Goal: Complete application form

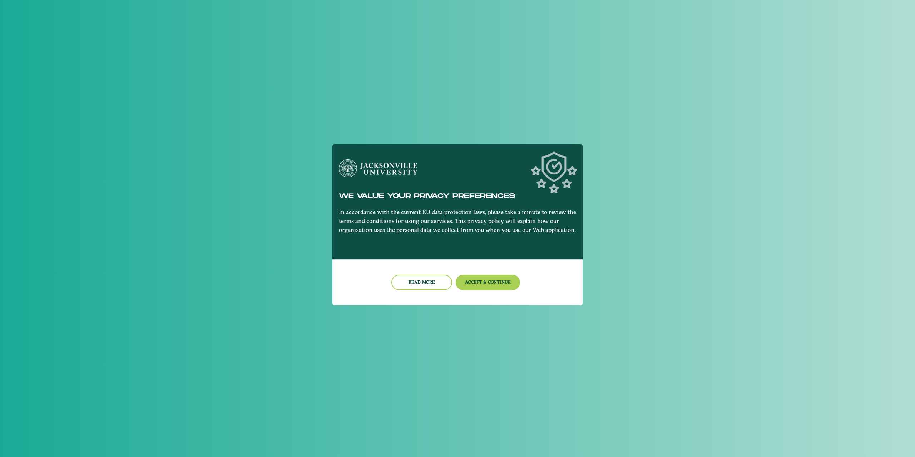
click at [354, 308] on nb-dialog-container "We value your privacy preferences In accordance with the current EU data protec…" at bounding box center [457, 228] width 250 height 169
click at [495, 286] on button "Accept & Continue" at bounding box center [488, 282] width 65 height 15
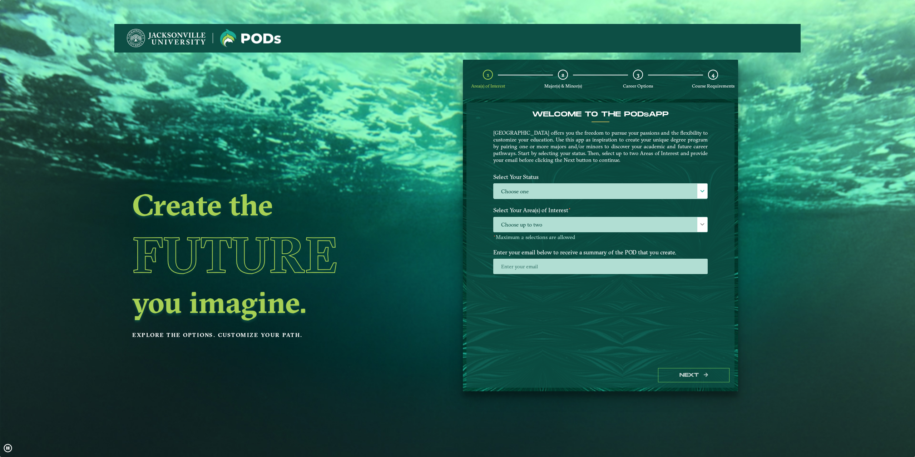
click at [614, 199] on div "Select Your Status Choose one Choose one" at bounding box center [600, 187] width 225 height 34
click at [618, 192] on label "Choose one" at bounding box center [601, 191] width 214 height 15
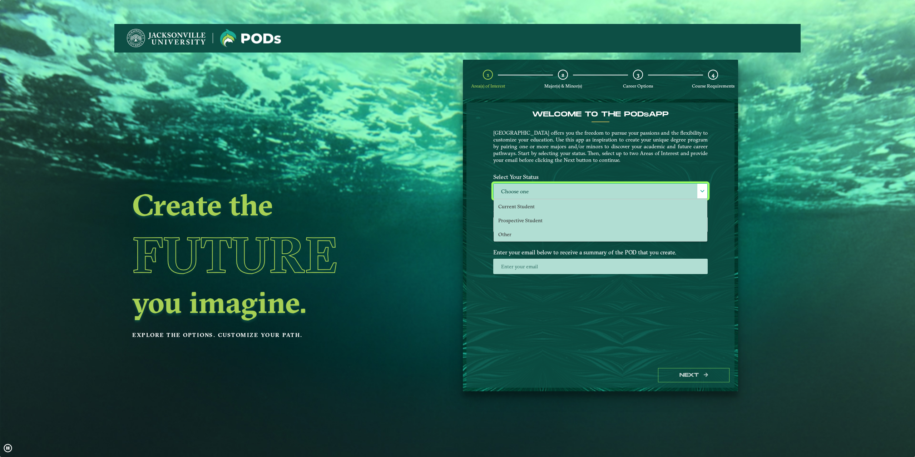
scroll to position [4, 33]
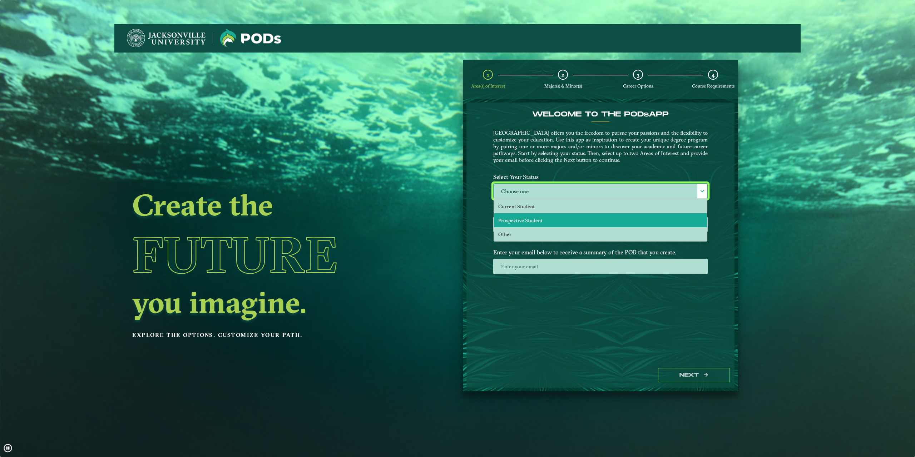
click at [544, 216] on li "Prospective Student" at bounding box center [600, 220] width 213 height 14
select select "[object Object]"
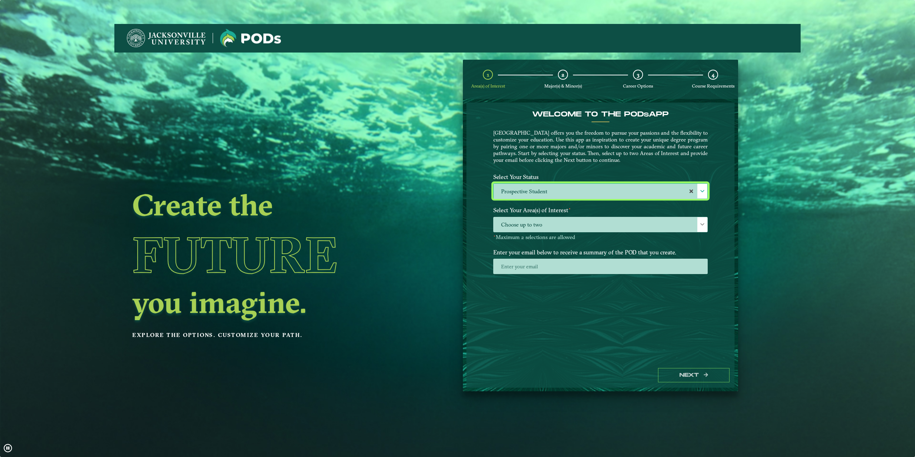
click at [544, 216] on label "Select Your Area(s) of Interest ⋆" at bounding box center [600, 210] width 225 height 13
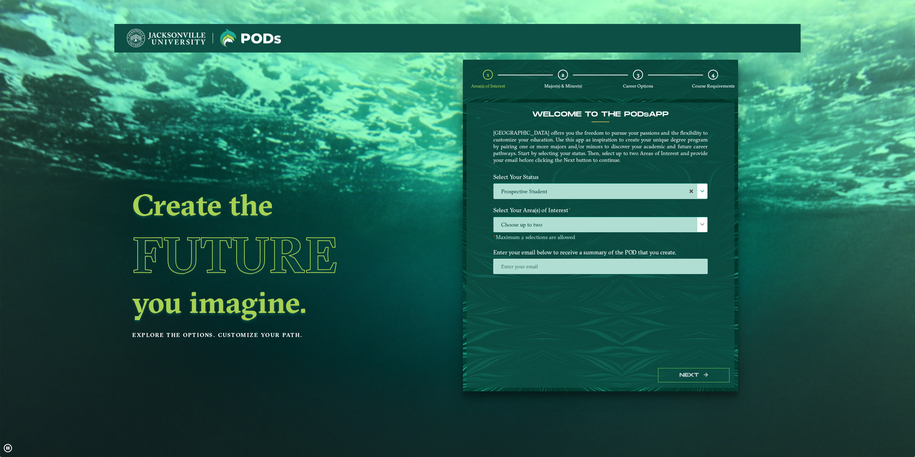
click at [542, 222] on span "Choose up to two" at bounding box center [601, 224] width 214 height 15
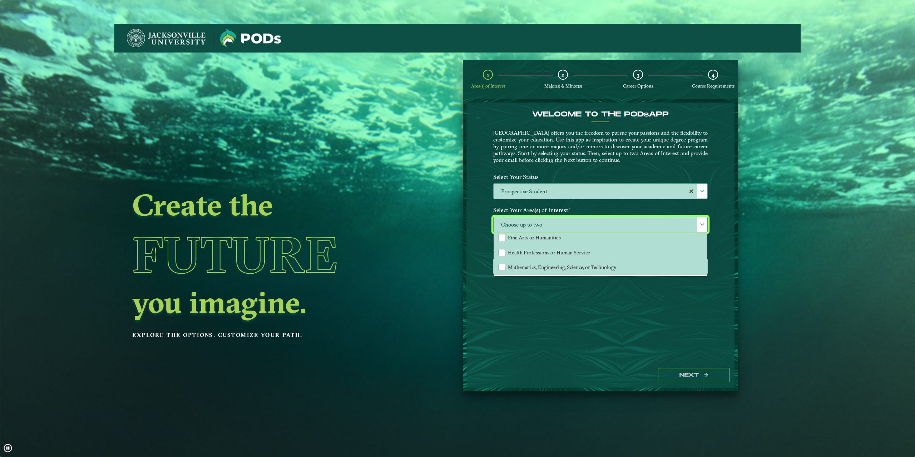
scroll to position [24, 0]
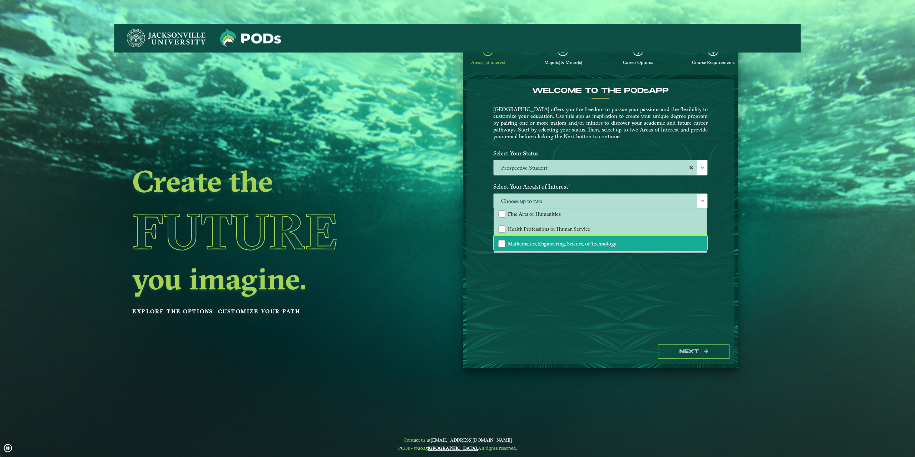
click at [536, 242] on span "Mathematics, Engineering, Science, or Technology" at bounding box center [562, 244] width 109 height 6
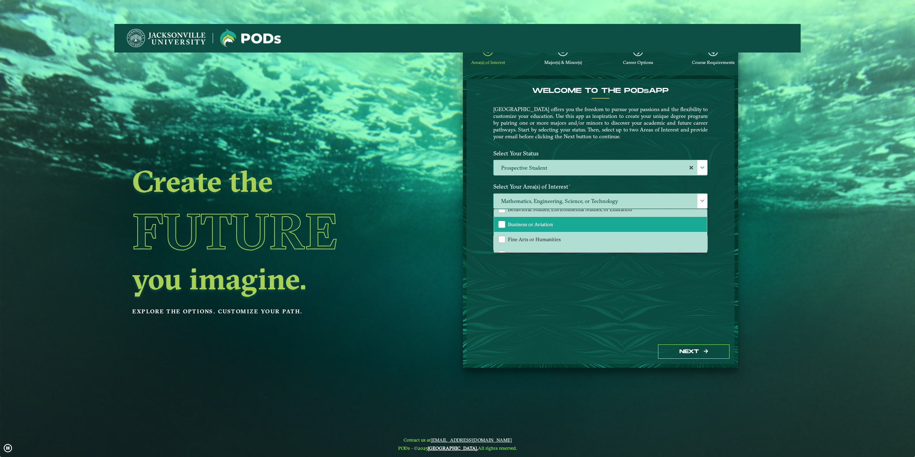
scroll to position [49, 0]
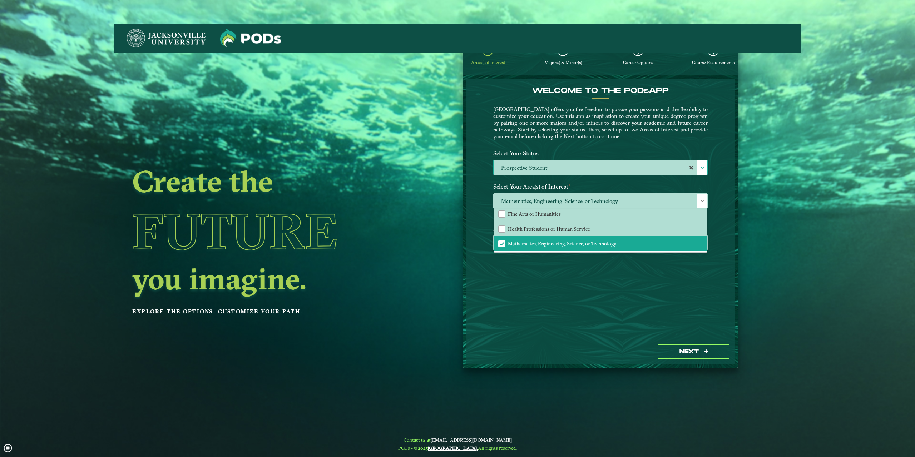
click at [684, 321] on div "Welcome to the POD s app [GEOGRAPHIC_DATA] offers you the freedom to pursue you…" at bounding box center [600, 209] width 268 height 261
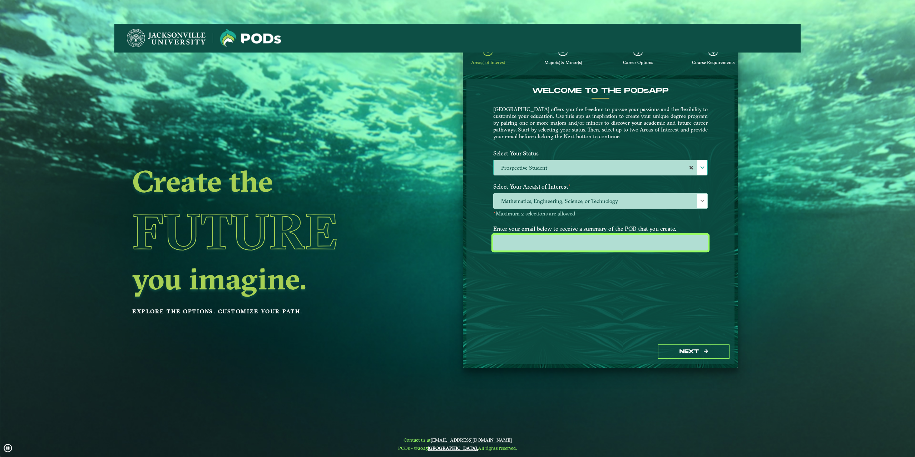
click at [595, 244] on input "email" at bounding box center [600, 242] width 214 height 15
type input "[EMAIL_ADDRESS][DOMAIN_NAME]"
click at [673, 341] on div "Next" at bounding box center [600, 352] width 268 height 25
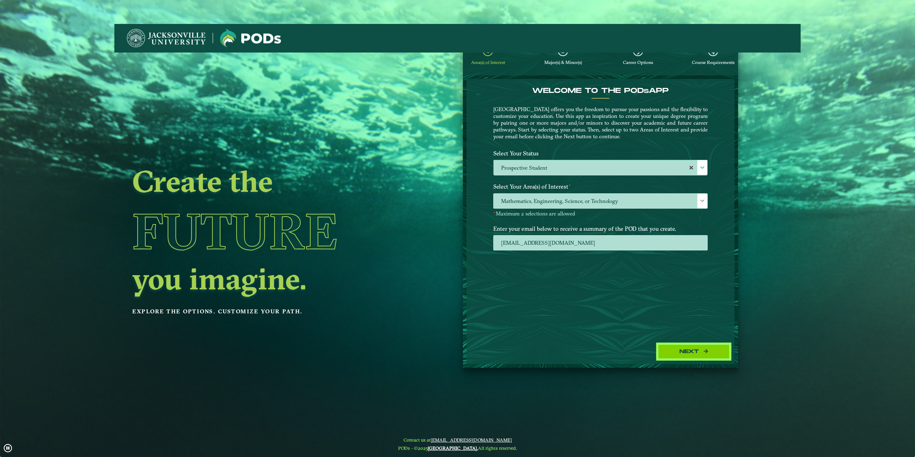
click at [671, 352] on button "Next" at bounding box center [693, 352] width 71 height 15
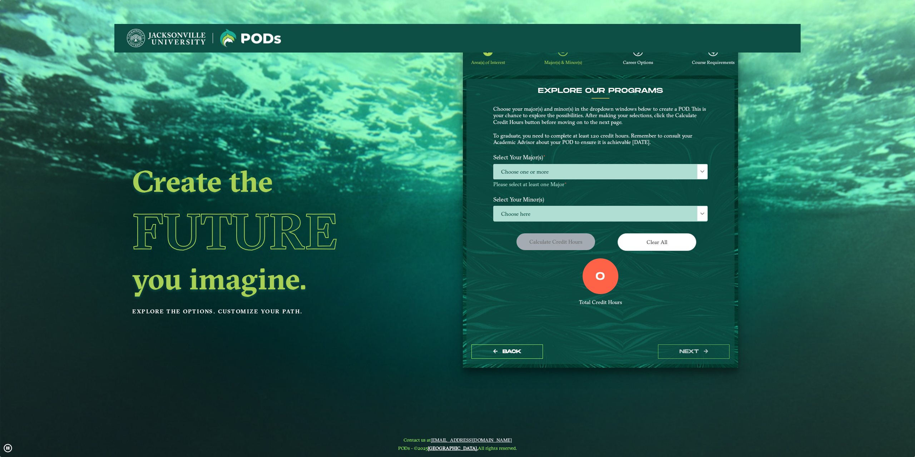
click at [512, 167] on div "Create the Future you imagine. Explore the options. Customize your path." at bounding box center [320, 257] width 412 height 457
click at [512, 172] on div "Create the Future you imagine. Explore the options. Customize your path." at bounding box center [320, 257] width 412 height 457
click at [680, 177] on span "Choose one or more" at bounding box center [601, 171] width 214 height 15
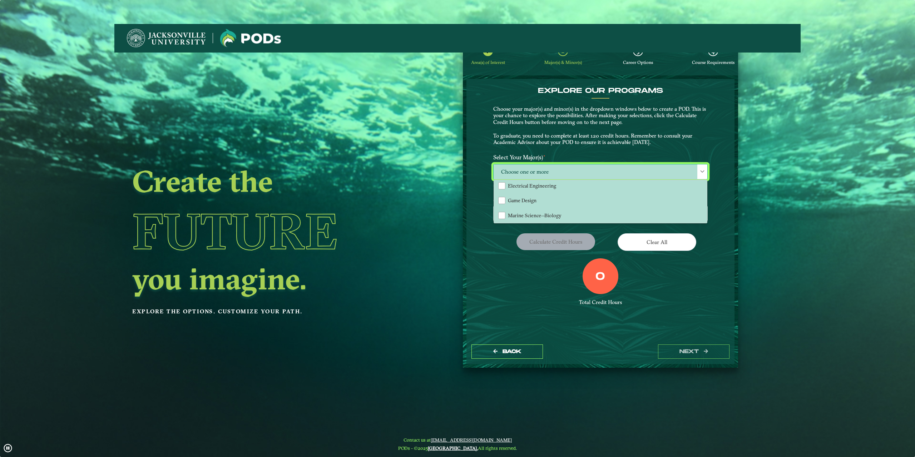
scroll to position [143, 0]
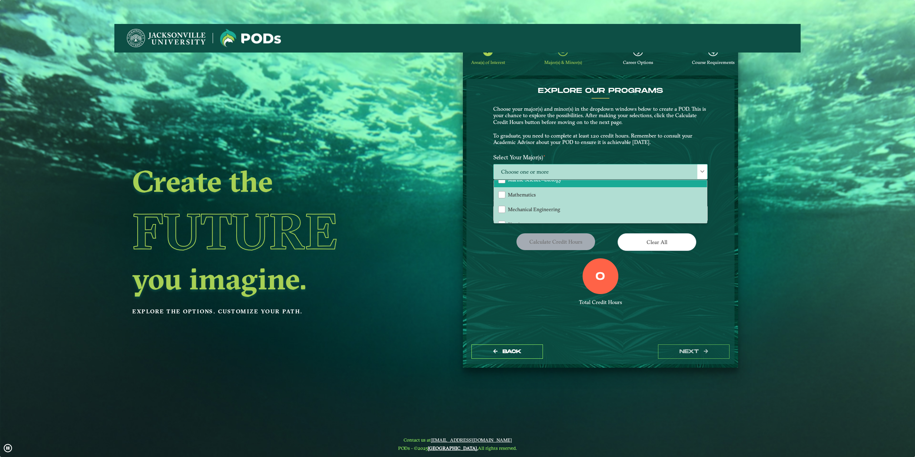
click at [544, 180] on span "Marine Science--Biology" at bounding box center [535, 180] width 54 height 6
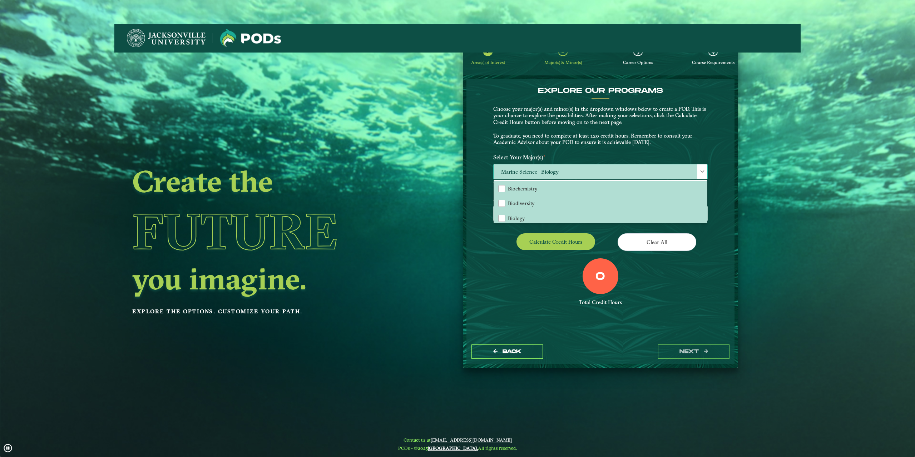
scroll to position [36, 0]
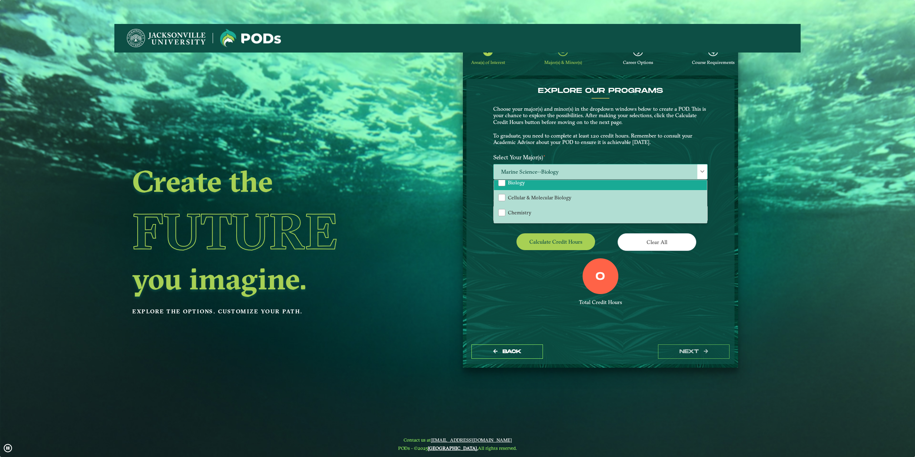
click at [517, 187] on li "Biology" at bounding box center [600, 182] width 213 height 15
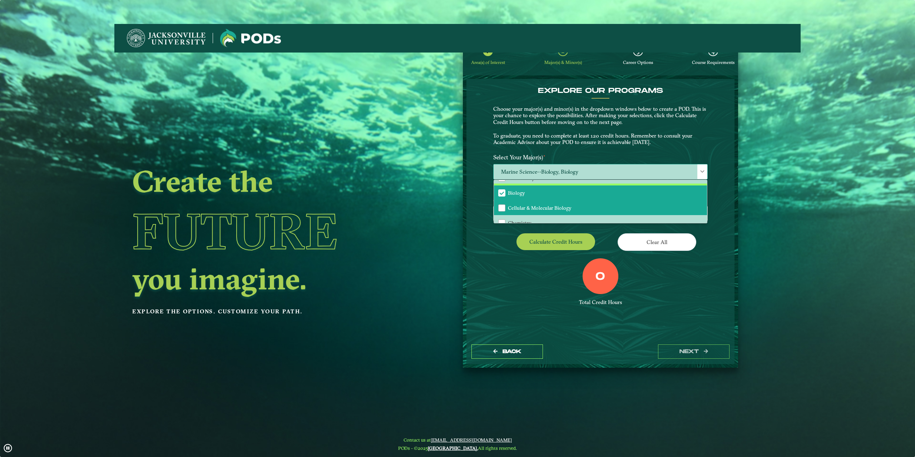
scroll to position [0, 0]
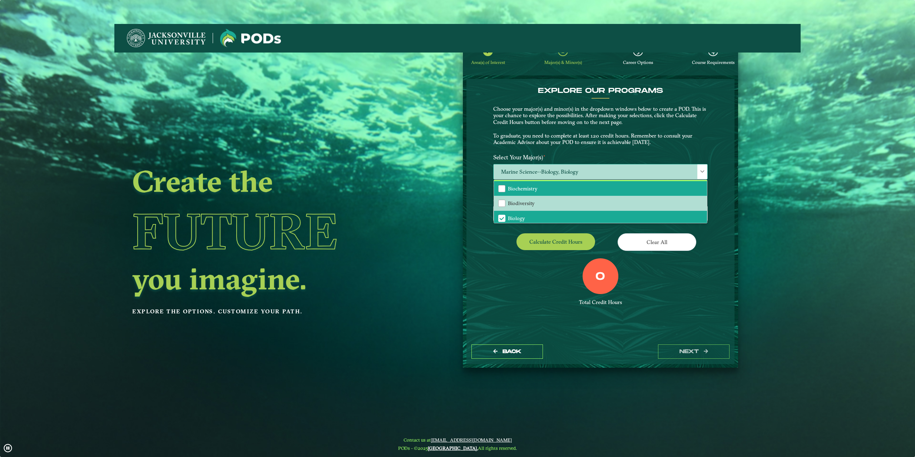
click at [552, 191] on li "Biochemistry" at bounding box center [600, 188] width 213 height 15
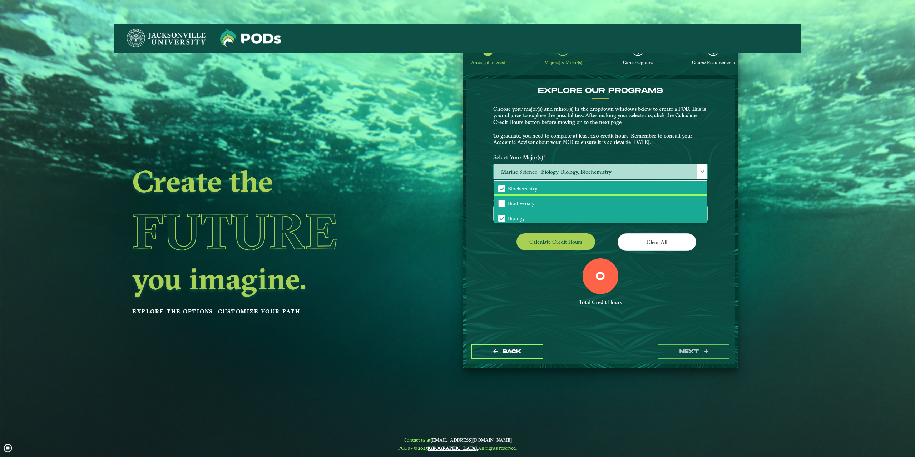
click at [548, 204] on li "Biodiversity" at bounding box center [600, 203] width 213 height 15
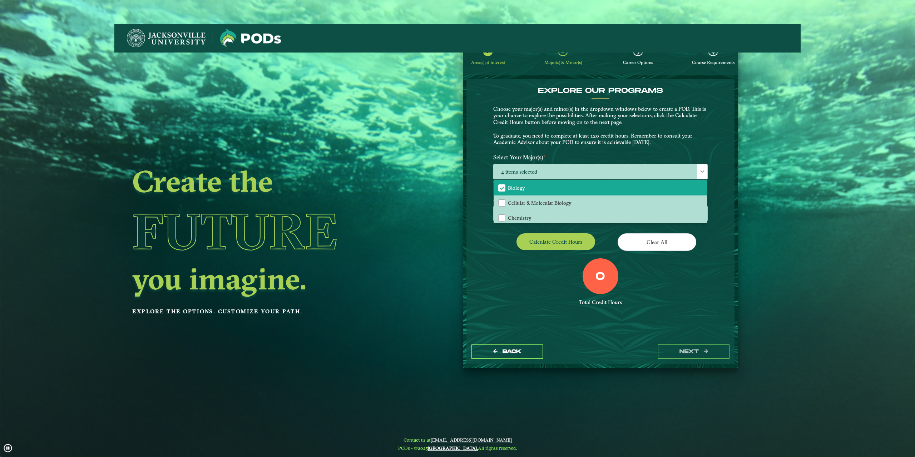
scroll to position [36, 0]
click at [536, 270] on div "0 Total Credit Hours" at bounding box center [600, 288] width 225 height 61
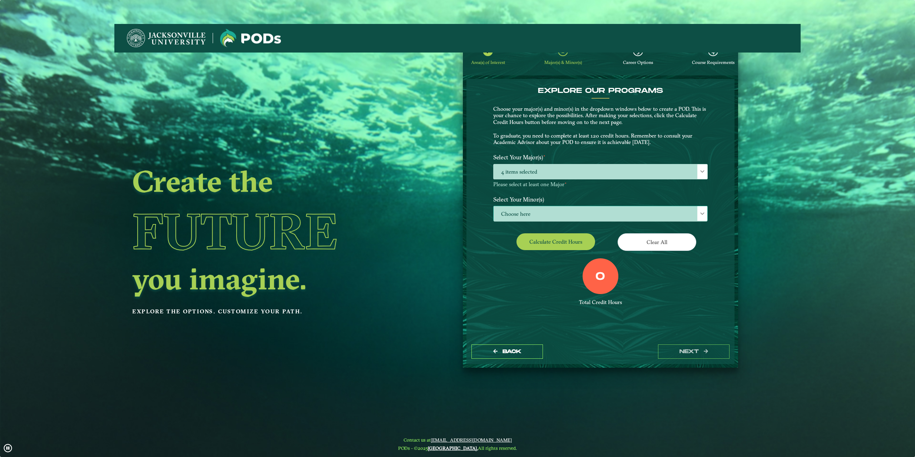
click at [549, 214] on span "Choose here" at bounding box center [601, 213] width 214 height 15
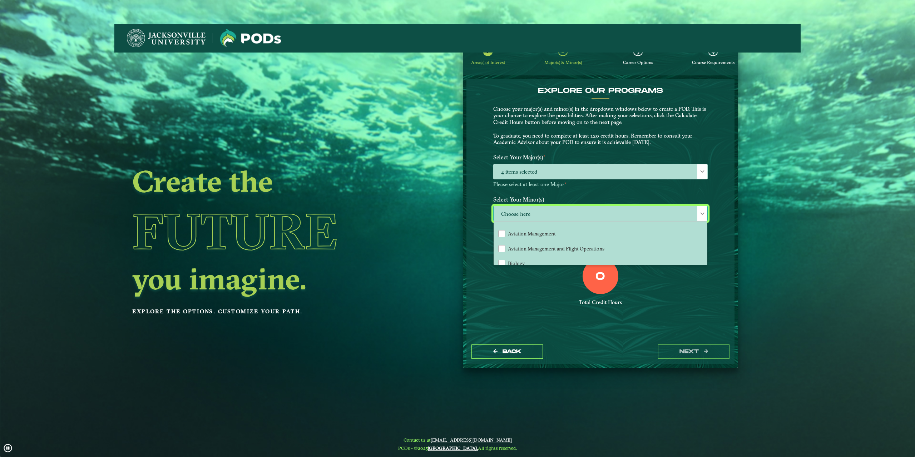
scroll to position [107, 0]
click at [536, 230] on li "Biology" at bounding box center [600, 227] width 213 height 15
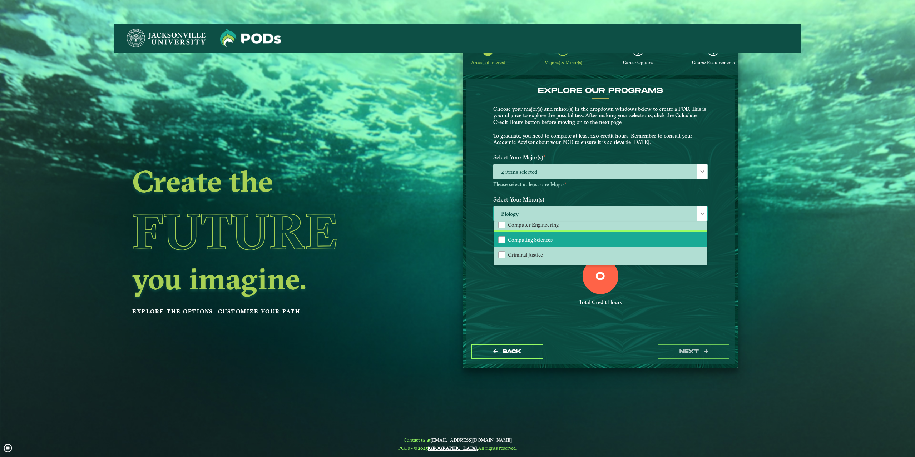
click at [565, 237] on li "Computing Sciences" at bounding box center [600, 239] width 213 height 15
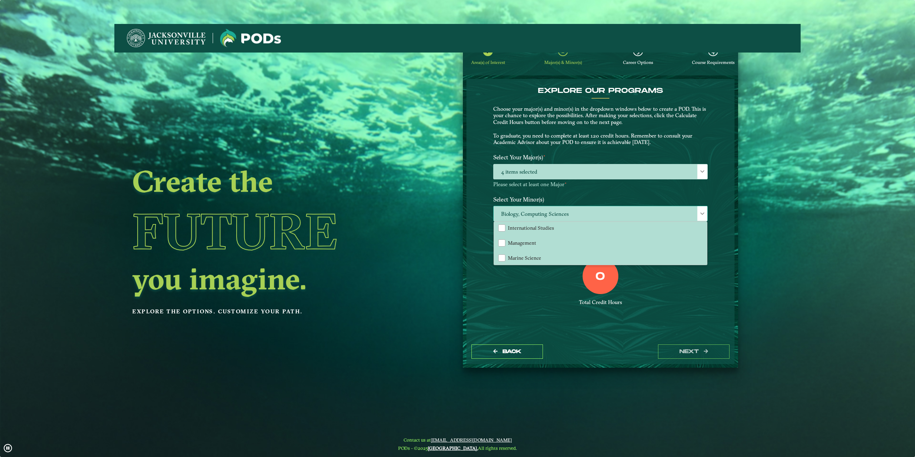
scroll to position [500, 0]
click at [551, 225] on li "Marine Science" at bounding box center [600, 221] width 213 height 15
click at [618, 328] on div "EXPLORE OUR PROGRAMS Choose your major(s) and minor(s) in the dropdown windows …" at bounding box center [600, 209] width 268 height 261
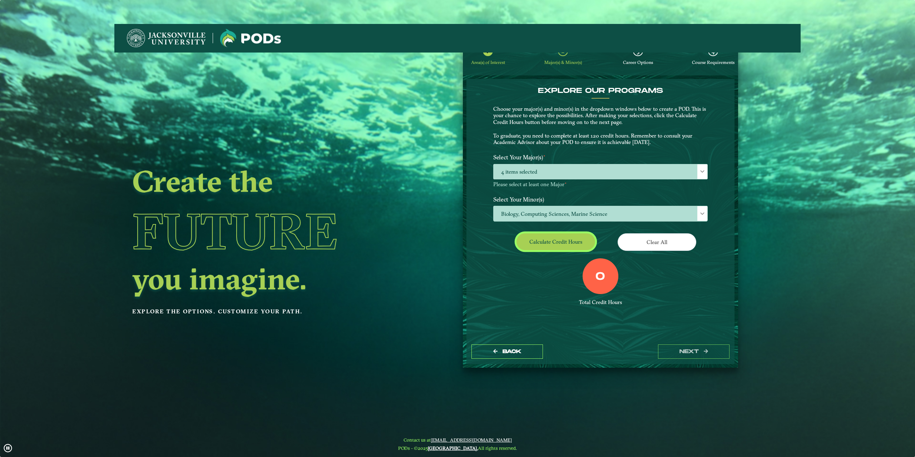
click at [559, 248] on button "Calculate credit hours" at bounding box center [555, 241] width 79 height 17
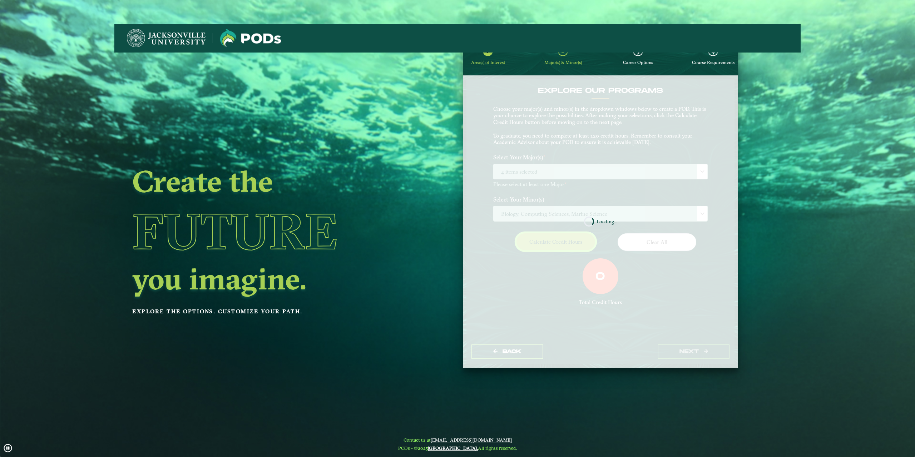
scroll to position [0, 0]
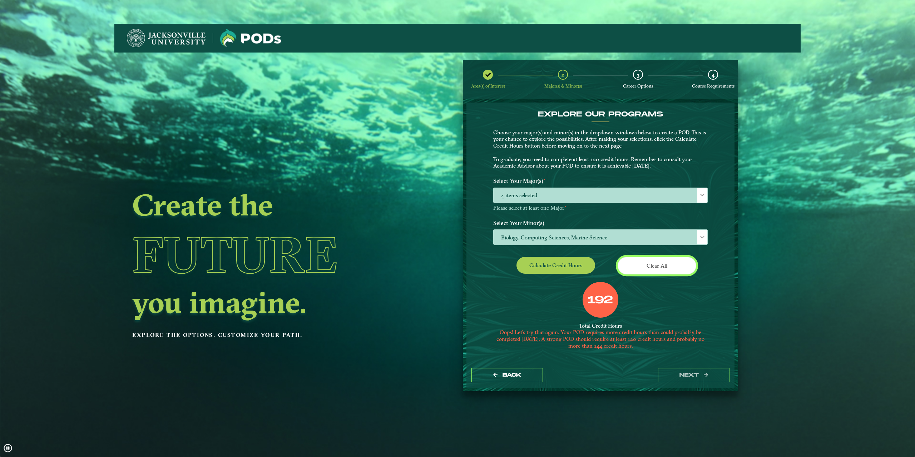
click at [657, 262] on button "Clear All" at bounding box center [657, 266] width 79 height 18
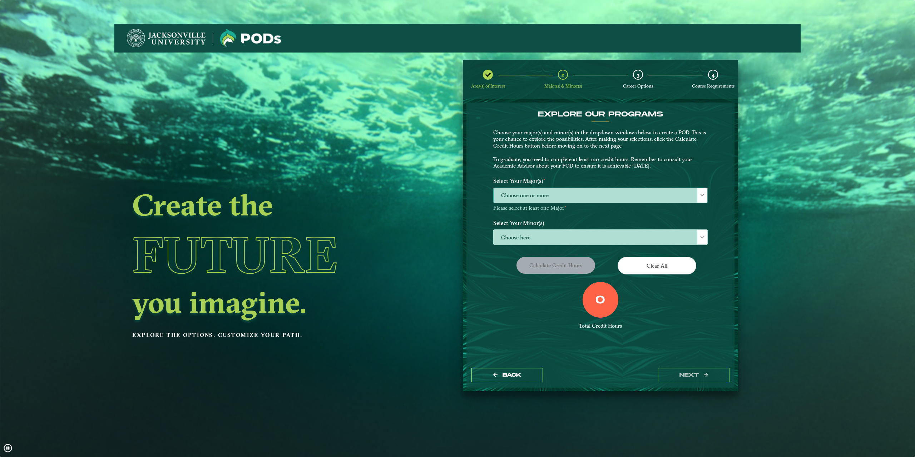
click at [583, 191] on span "Choose one or more" at bounding box center [601, 195] width 214 height 15
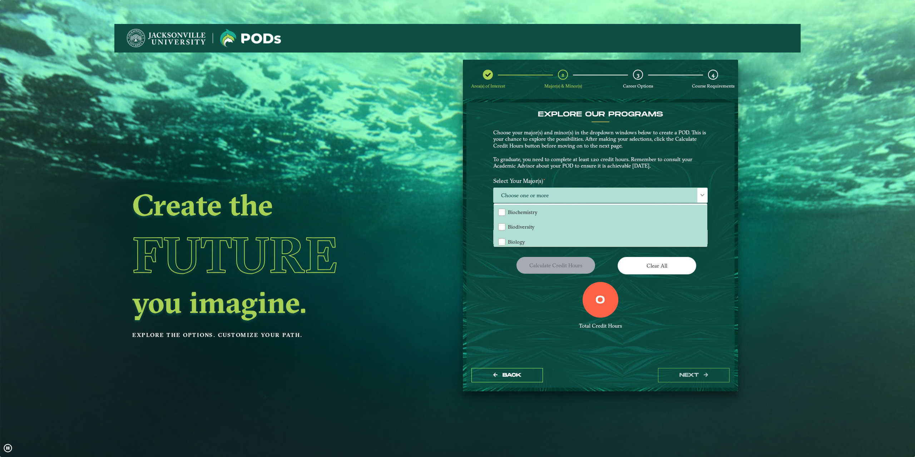
click at [364, 181] on div "Create the Future you imagine. Explore the options. Customize your path." at bounding box center [320, 281] width 412 height 457
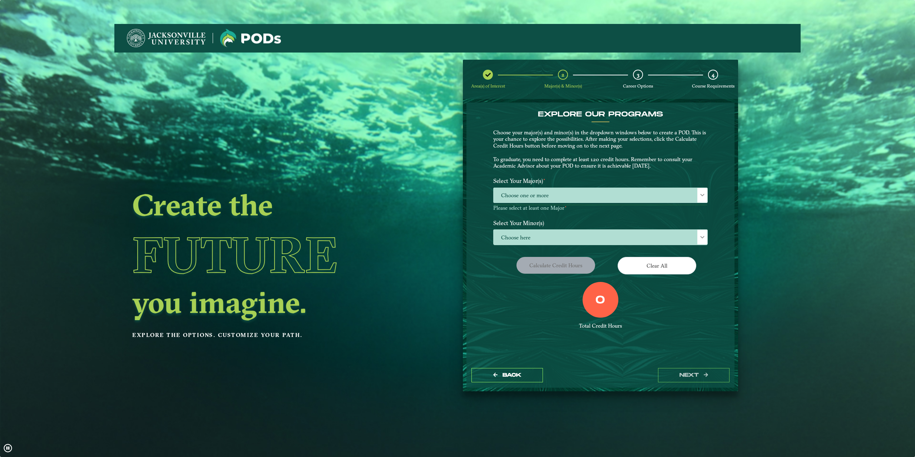
click at [190, 36] on img at bounding box center [166, 38] width 79 height 18
